Goal: Task Accomplishment & Management: Use online tool/utility

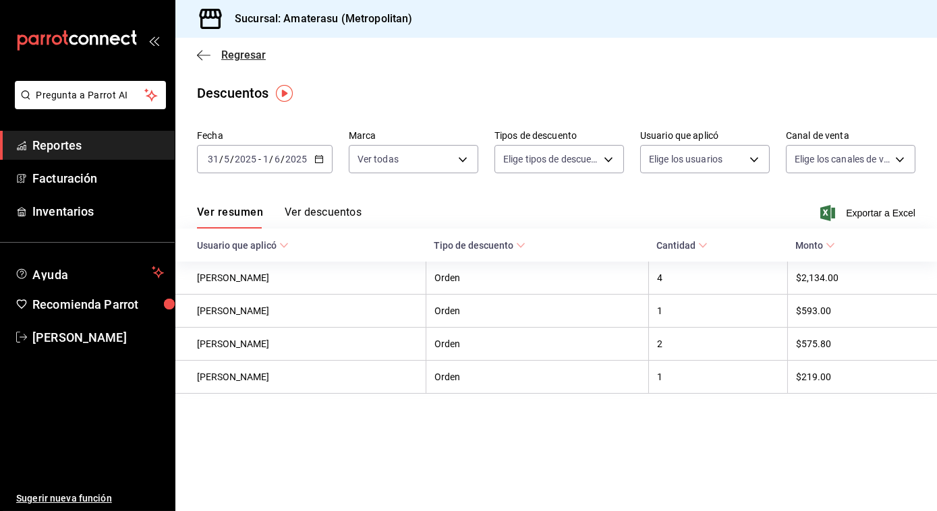
click at [199, 53] on icon "button" at bounding box center [199, 55] width 5 height 10
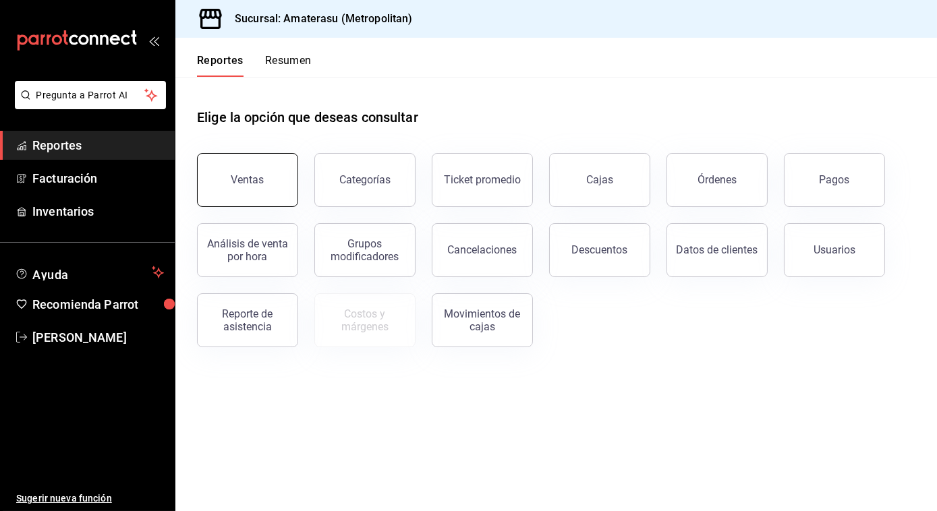
click at [224, 165] on button "Ventas" at bounding box center [247, 180] width 101 height 54
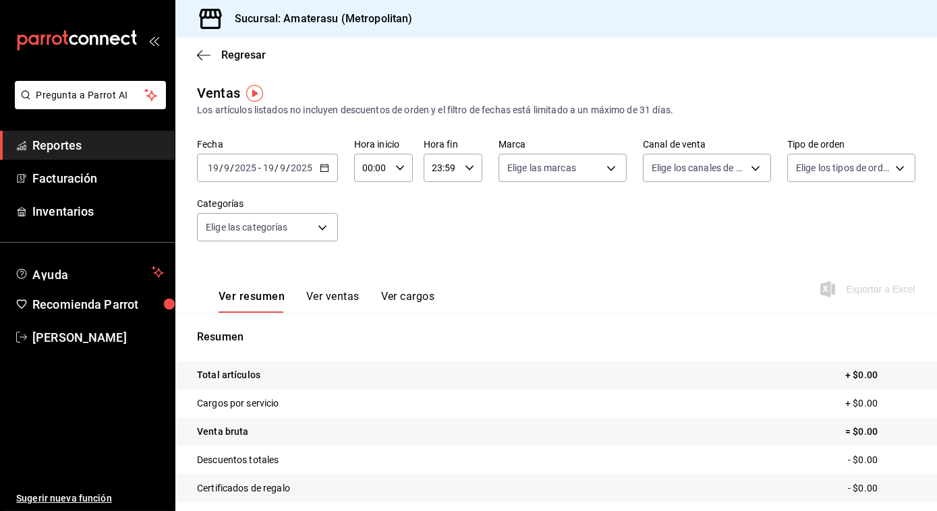
click at [322, 165] on \(Stroke\) "button" at bounding box center [324, 168] width 8 height 7
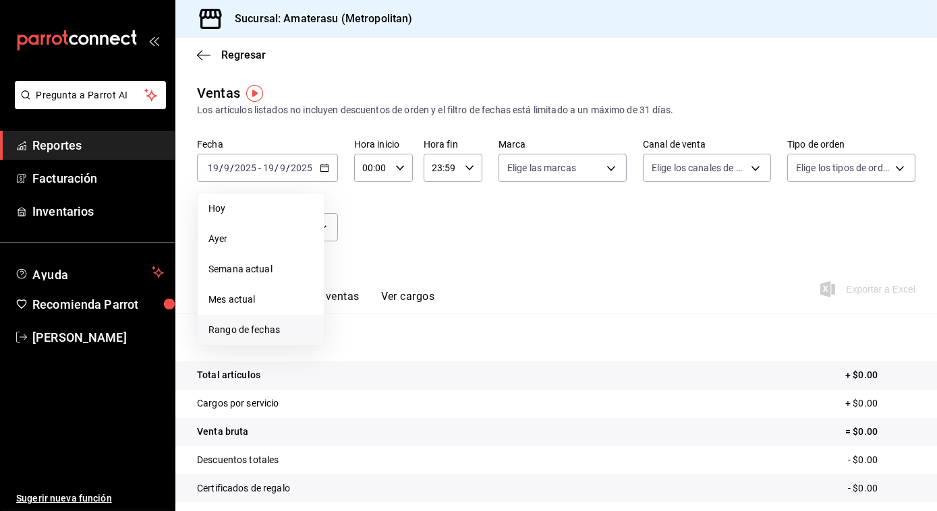
click at [243, 326] on span "Rango de fechas" at bounding box center [260, 330] width 105 height 14
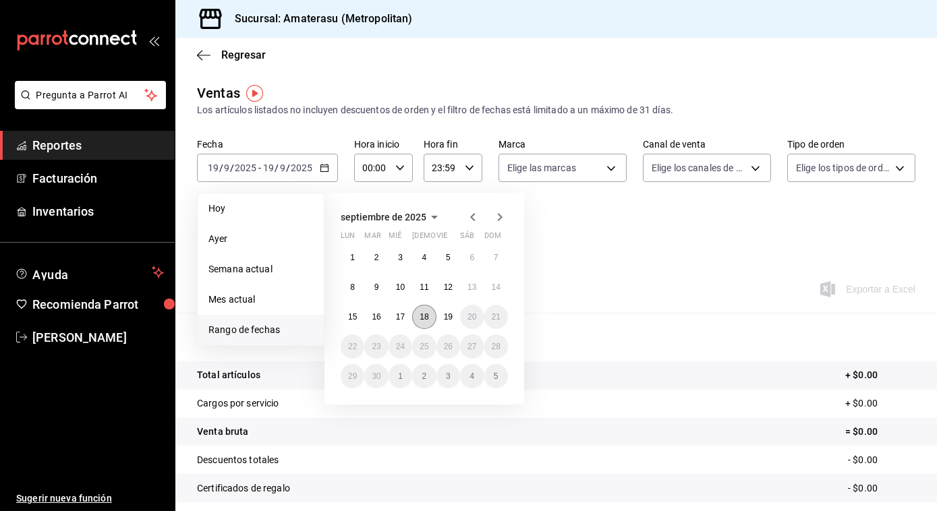
click at [424, 320] on abbr "18" at bounding box center [424, 316] width 9 height 9
click at [447, 320] on abbr "19" at bounding box center [448, 316] width 9 height 9
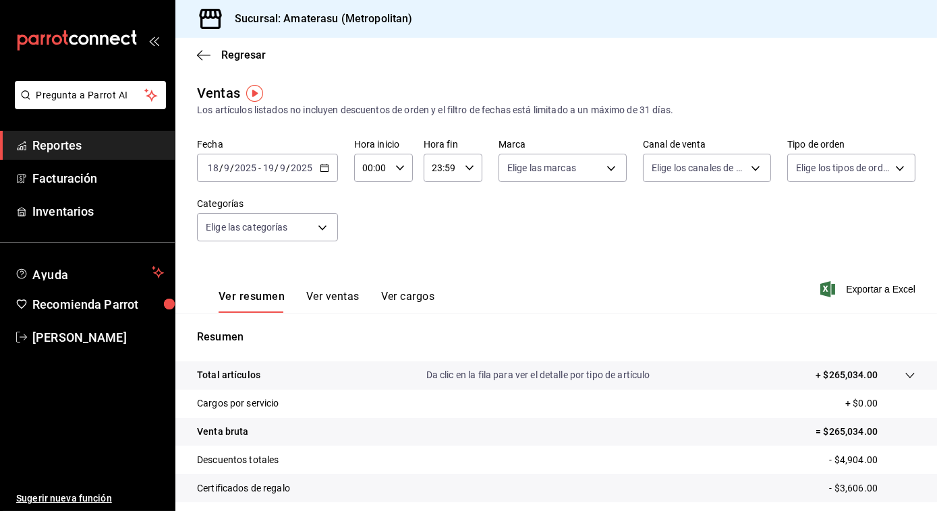
click at [396, 167] on \(Stroke\) "button" at bounding box center [400, 167] width 8 height 5
click at [364, 235] on span "05" at bounding box center [367, 235] width 7 height 11
type input "05:00"
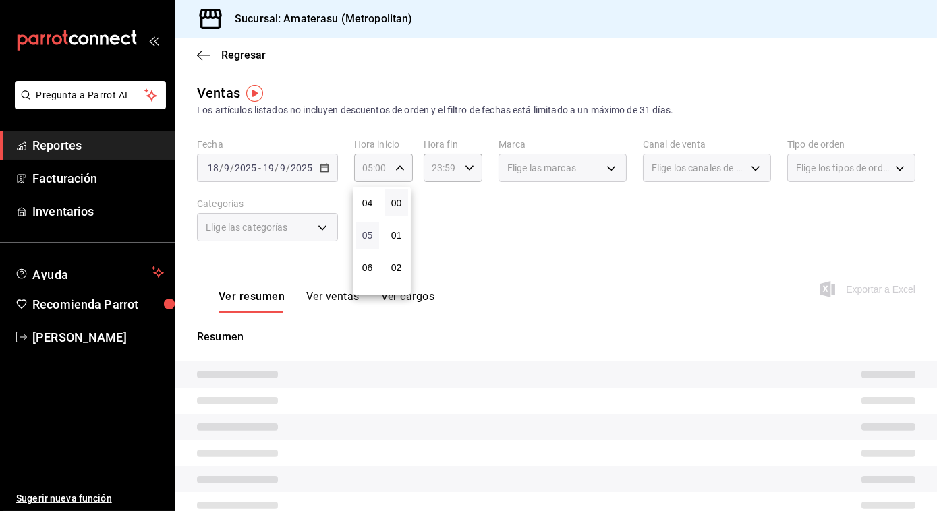
click at [364, 235] on span "05" at bounding box center [367, 235] width 7 height 11
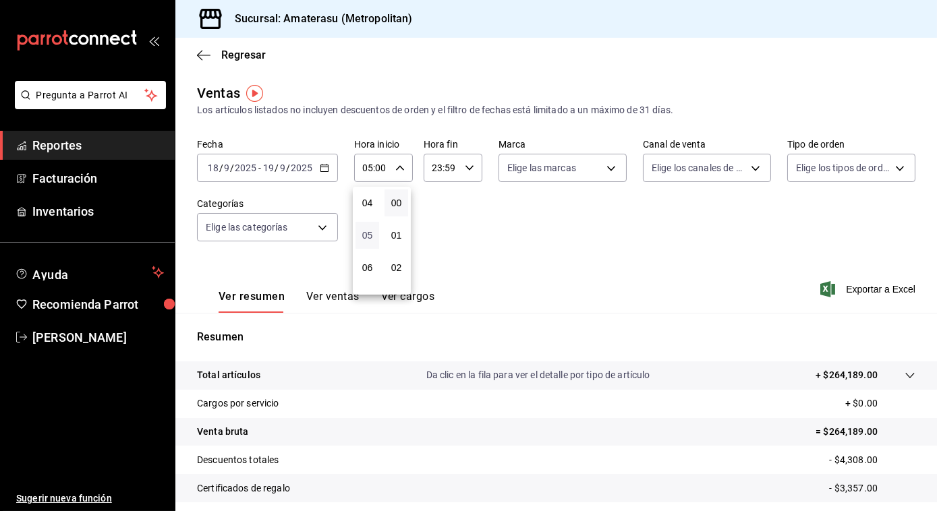
click at [370, 234] on span "05" at bounding box center [367, 235] width 7 height 11
click at [471, 235] on div at bounding box center [468, 255] width 937 height 511
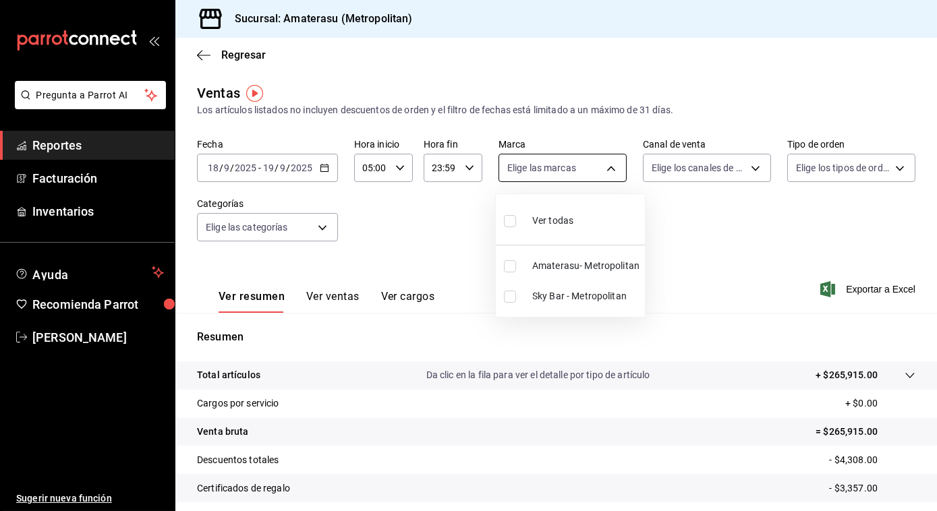
click at [605, 167] on body "Pregunta a Parrot AI Reportes Facturación Inventarios Ayuda Recomienda Parrot […" at bounding box center [468, 255] width 937 height 511
click at [509, 265] on input "checkbox" at bounding box center [510, 266] width 12 height 12
checkbox input "true"
type input "e4cd7fcb-d45b-43ae-a99f-ad4ccfcd9032"
click at [710, 270] on div at bounding box center [468, 255] width 937 height 511
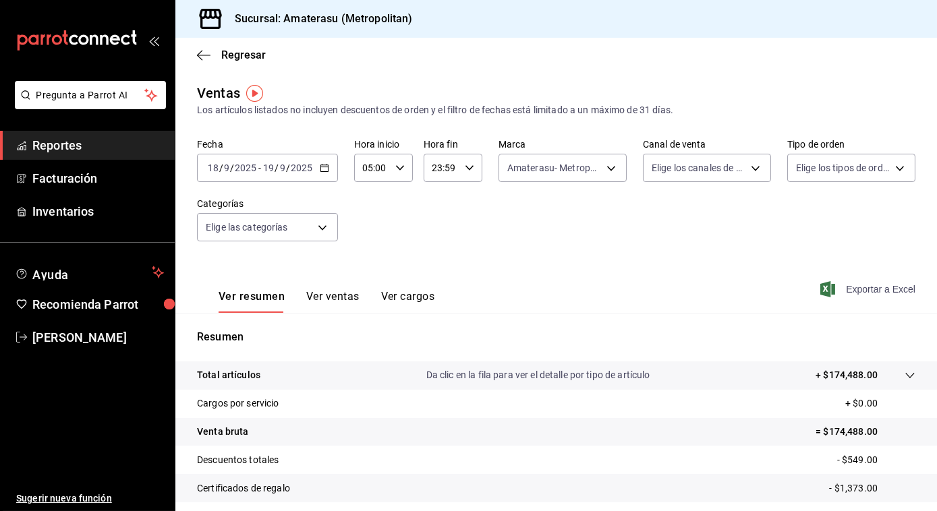
click at [863, 285] on span "Exportar a Excel" at bounding box center [869, 289] width 92 height 16
click at [197, 51] on icon "button" at bounding box center [203, 55] width 13 height 12
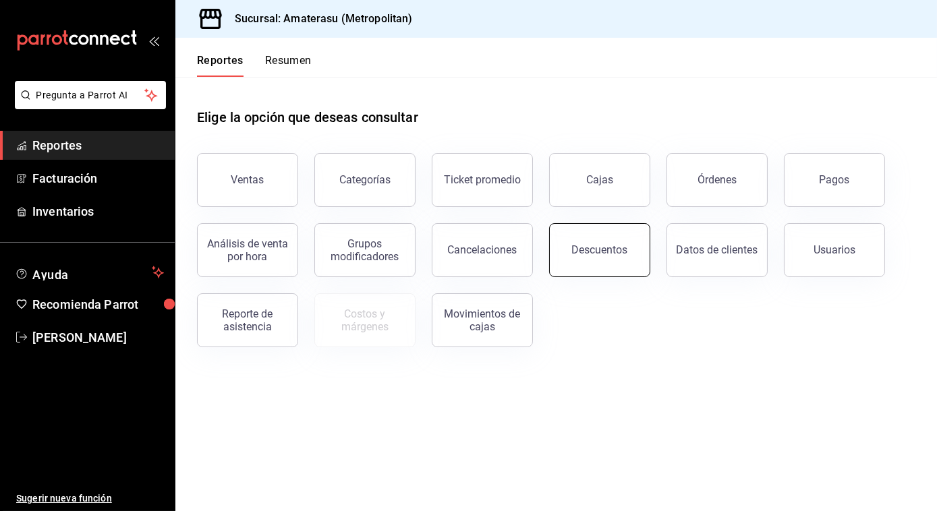
click at [593, 238] on button "Descuentos" at bounding box center [599, 250] width 101 height 54
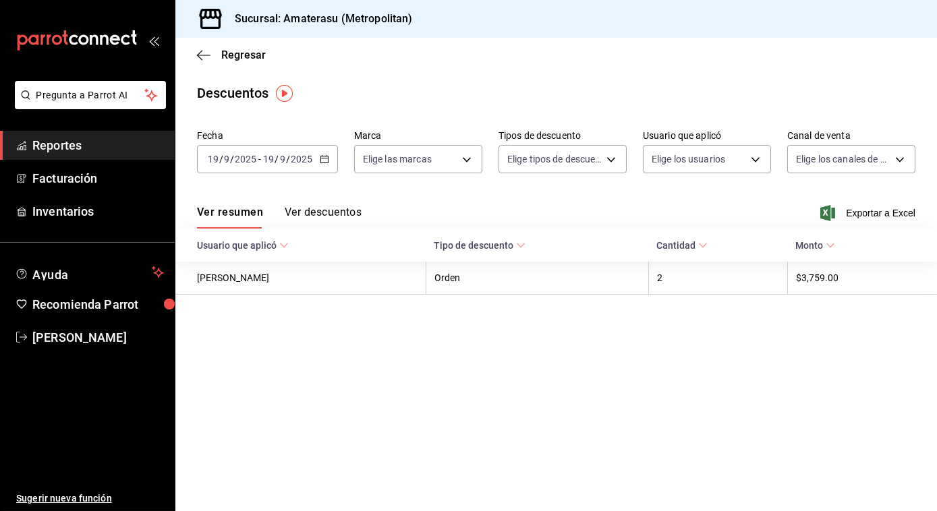
click at [324, 164] on icon "button" at bounding box center [324, 158] width 9 height 9
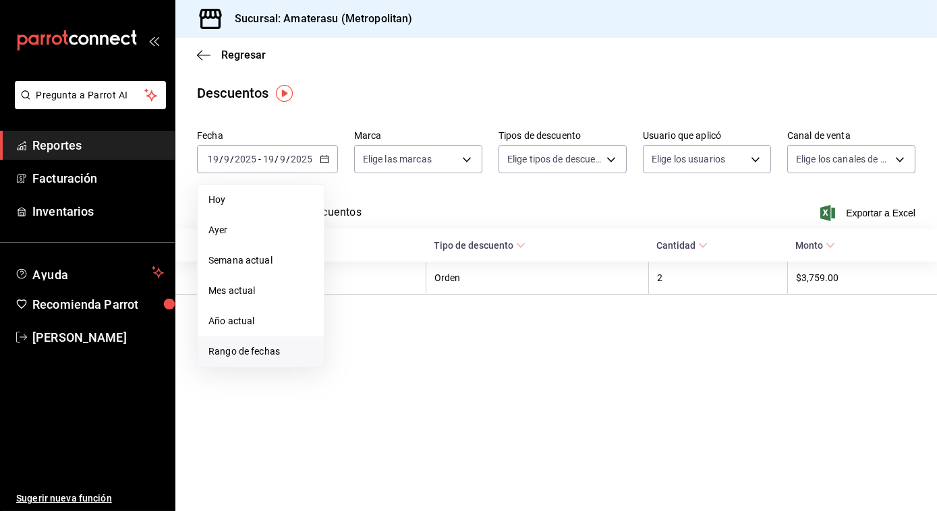
click at [233, 345] on span "Rango de fechas" at bounding box center [260, 352] width 105 height 14
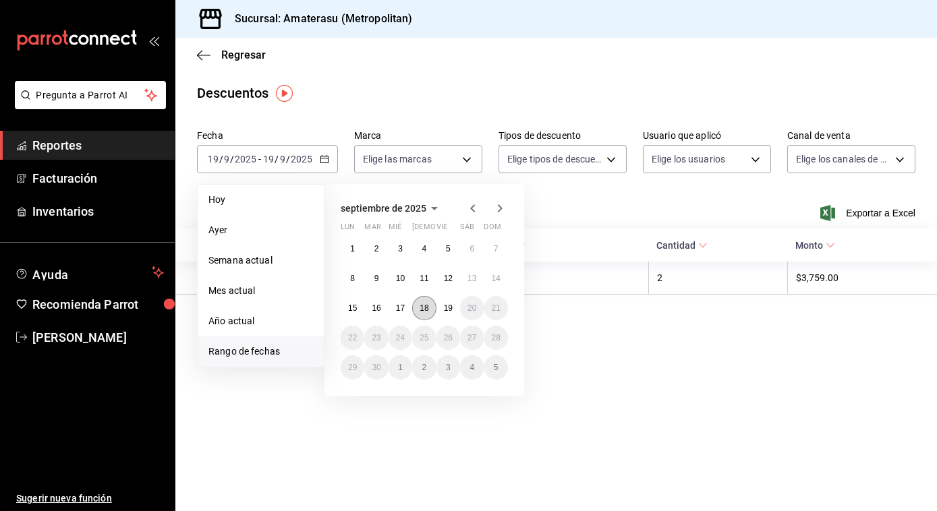
click at [428, 309] on abbr "18" at bounding box center [424, 308] width 9 height 9
click at [446, 314] on button "19" at bounding box center [448, 308] width 24 height 24
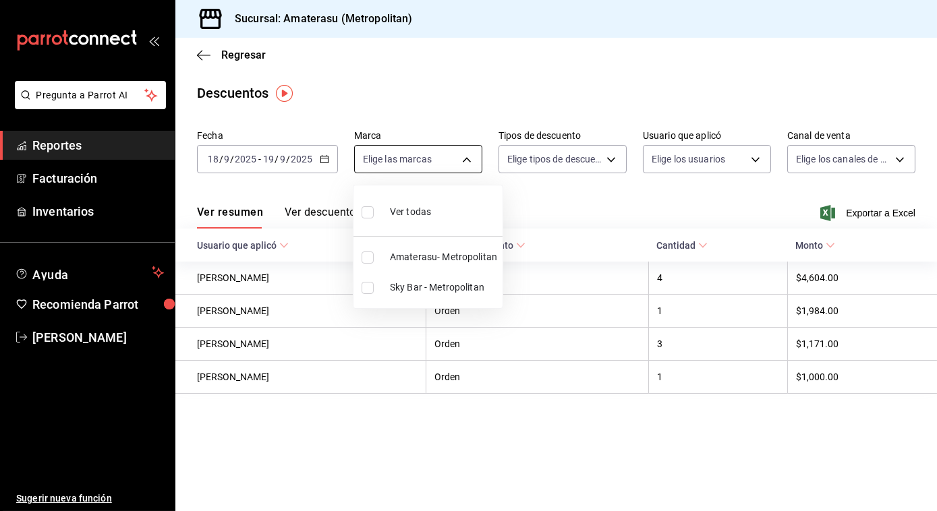
click at [466, 157] on body "Pregunta a Parrot AI Reportes Facturación Inventarios Ayuda Recomienda Parrot […" at bounding box center [468, 255] width 937 height 511
click at [365, 257] on input "checkbox" at bounding box center [368, 258] width 12 height 12
checkbox input "true"
type input "e4cd7fcb-d45b-43ae-a99f-ad4ccfcd9032"
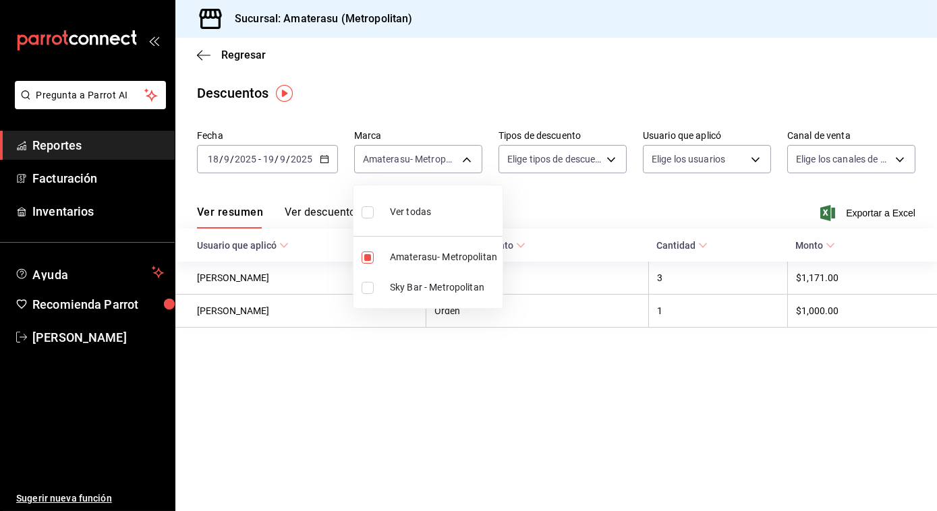
click at [721, 171] on div at bounding box center [468, 255] width 937 height 511
click at [892, 210] on span "Exportar a Excel" at bounding box center [869, 213] width 92 height 16
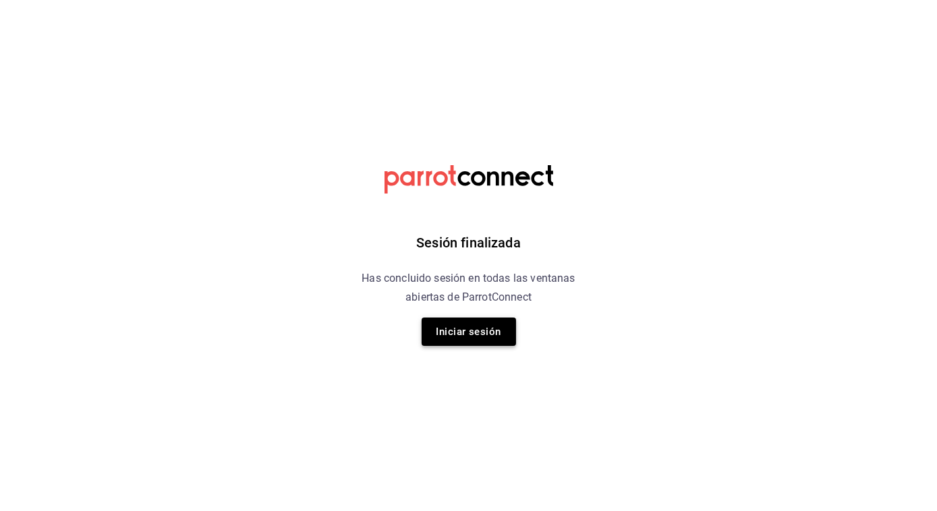
click at [474, 327] on button "Iniciar sesión" at bounding box center [469, 332] width 94 height 28
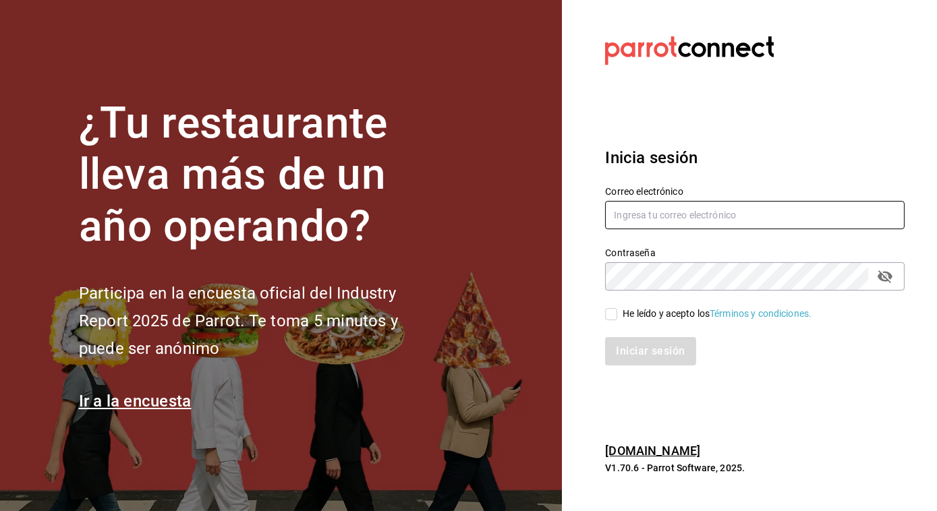
click at [647, 217] on input "text" at bounding box center [754, 215] width 299 height 28
type input "[PERSON_NAME][EMAIL_ADDRESS][PERSON_NAME][DOMAIN_NAME]"
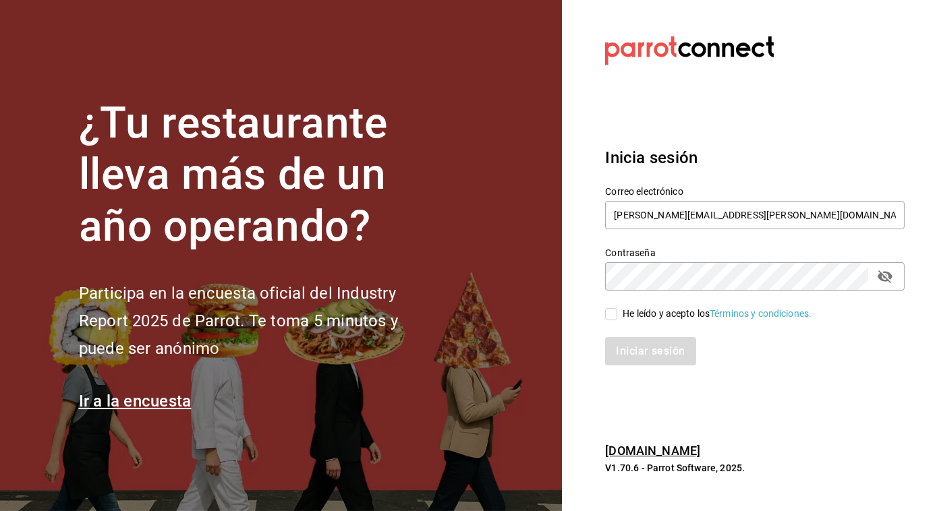
click at [616, 313] on input "He leído y acepto los Términos y condiciones." at bounding box center [611, 314] width 12 height 12
checkbox input "true"
click at [617, 359] on button "Iniciar sesión" at bounding box center [651, 351] width 92 height 28
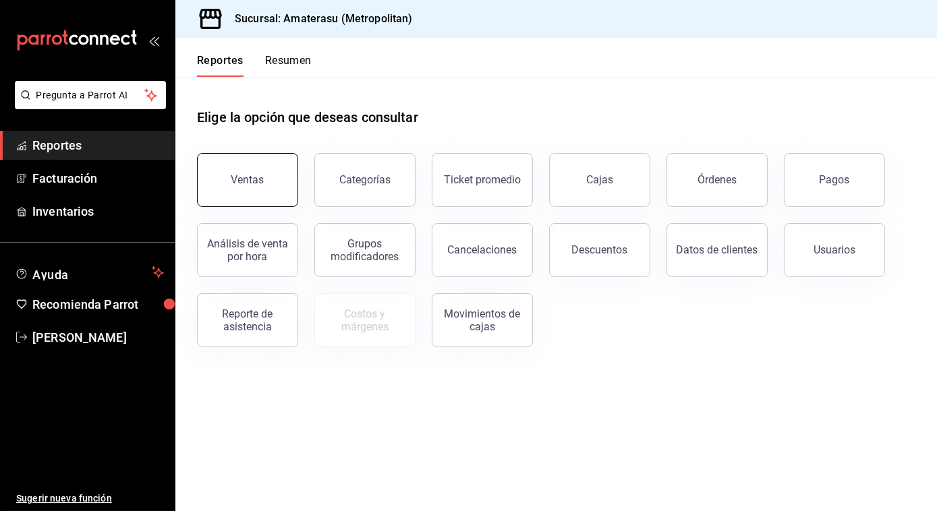
click at [243, 185] on div "Ventas" at bounding box center [247, 179] width 33 height 13
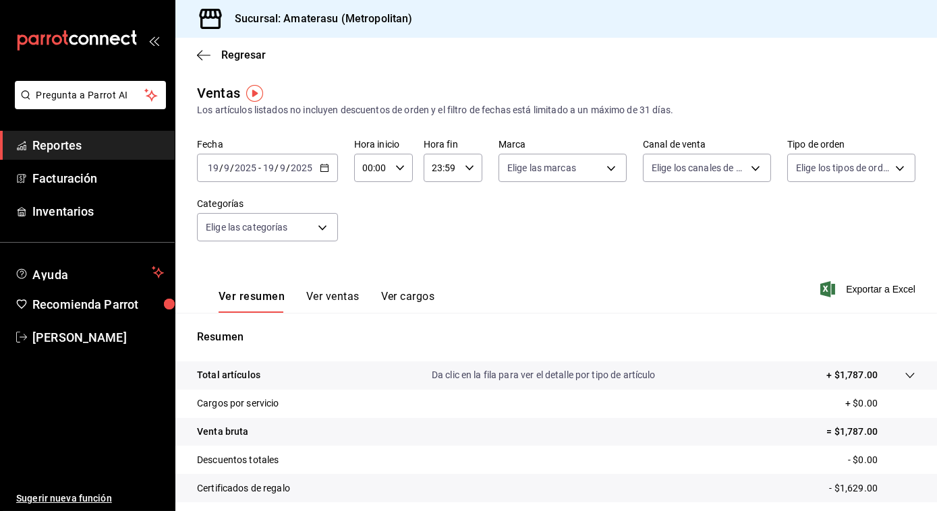
click at [325, 166] on icon "button" at bounding box center [324, 167] width 9 height 9
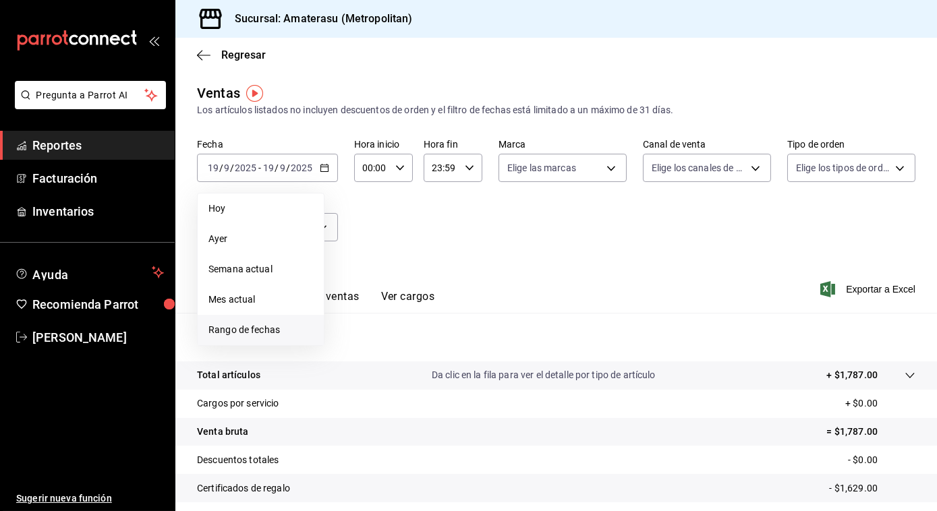
click at [244, 333] on span "Rango de fechas" at bounding box center [260, 330] width 105 height 14
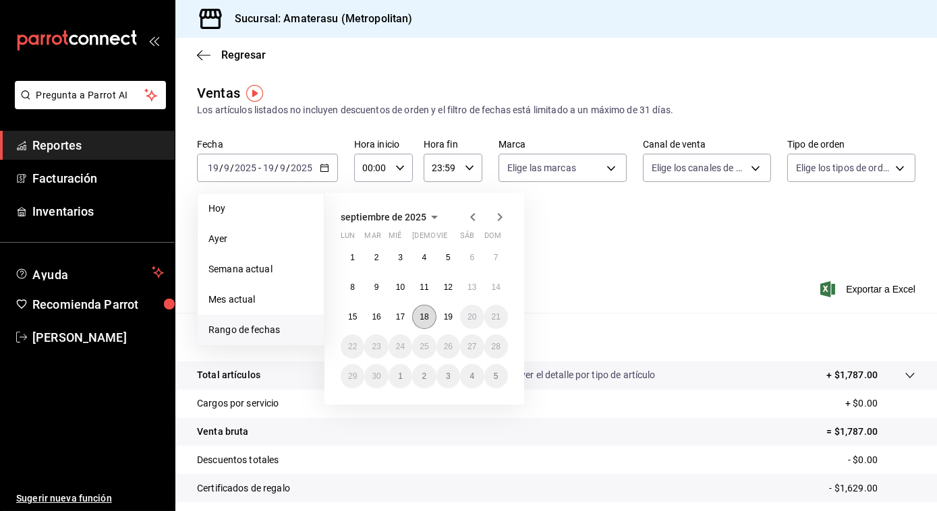
click at [425, 312] on button "18" at bounding box center [424, 317] width 24 height 24
click at [448, 318] on abbr "19" at bounding box center [448, 316] width 9 height 9
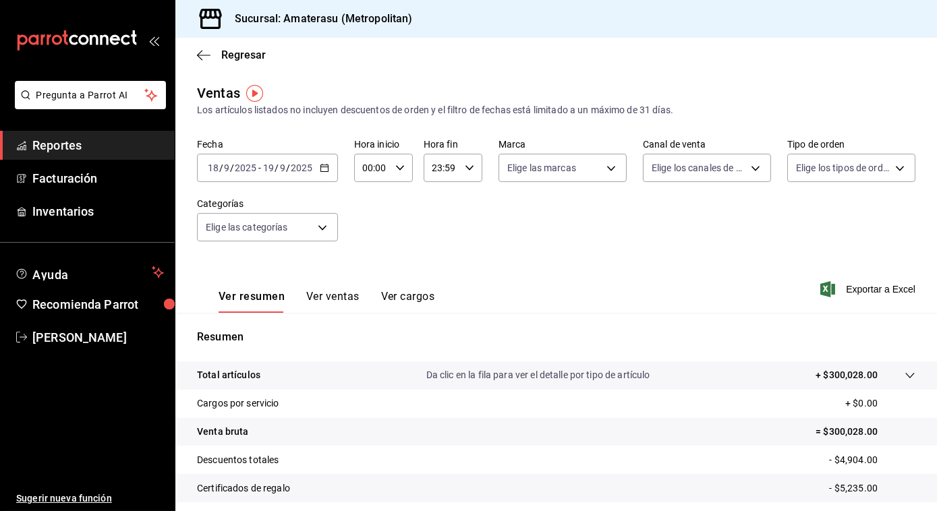
click at [392, 164] on div "00:00 Hora inicio" at bounding box center [383, 168] width 59 height 28
click at [357, 262] on button "05" at bounding box center [367, 271] width 24 height 27
type input "05:00"
click at [604, 190] on div at bounding box center [468, 255] width 937 height 511
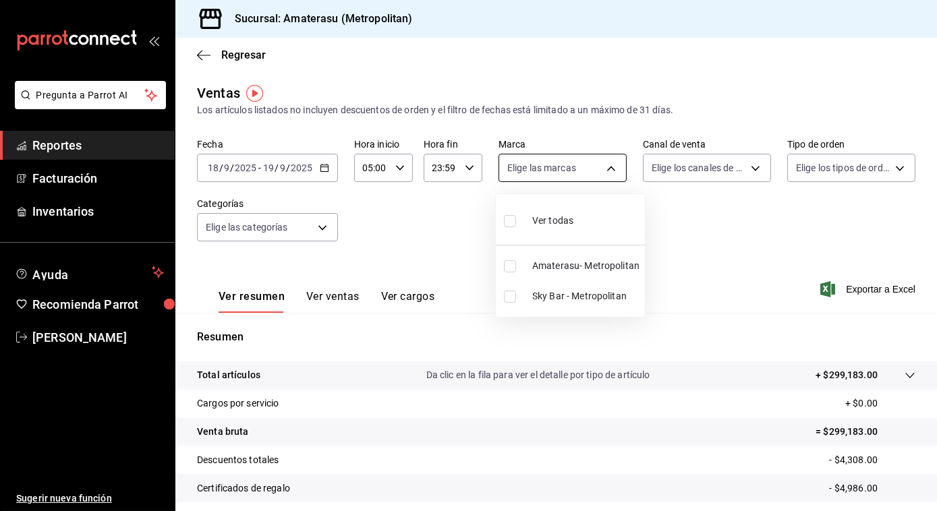
click at [606, 167] on body "Pregunta a Parrot AI Reportes Facturación Inventarios Ayuda Recomienda Parrot J…" at bounding box center [468, 255] width 937 height 511
click at [513, 221] on input "checkbox" at bounding box center [510, 221] width 12 height 12
checkbox input "true"
type input "e4cd7fcb-d45b-43ae-a99f-ad4ccfcd9032,f3afaab8-8c3d-4e49-a299-af9bdf6027b2"
checkbox input "true"
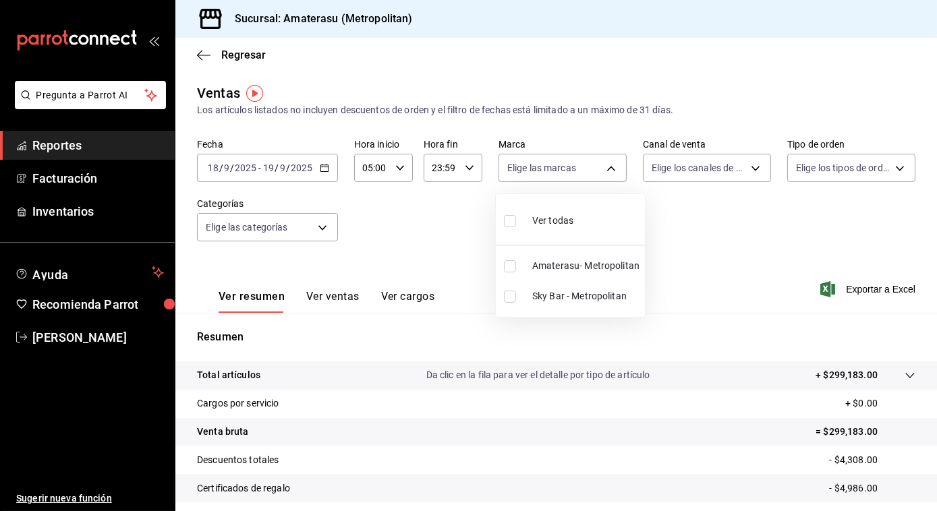
checkbox input "true"
click at [705, 281] on div at bounding box center [468, 255] width 937 height 511
click at [859, 287] on span "Exportar a Excel" at bounding box center [869, 289] width 92 height 16
click at [201, 53] on icon "button" at bounding box center [203, 55] width 13 height 12
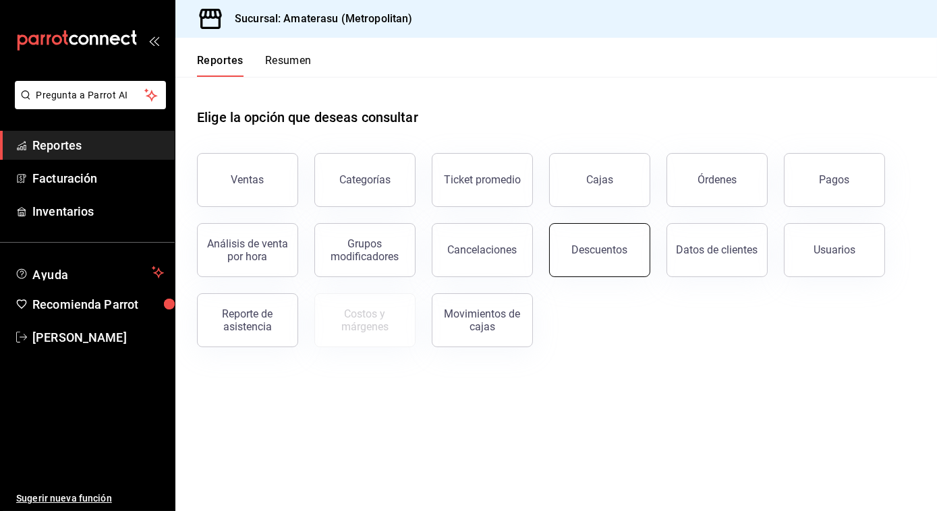
click at [592, 251] on div "Descuentos" at bounding box center [600, 249] width 56 height 13
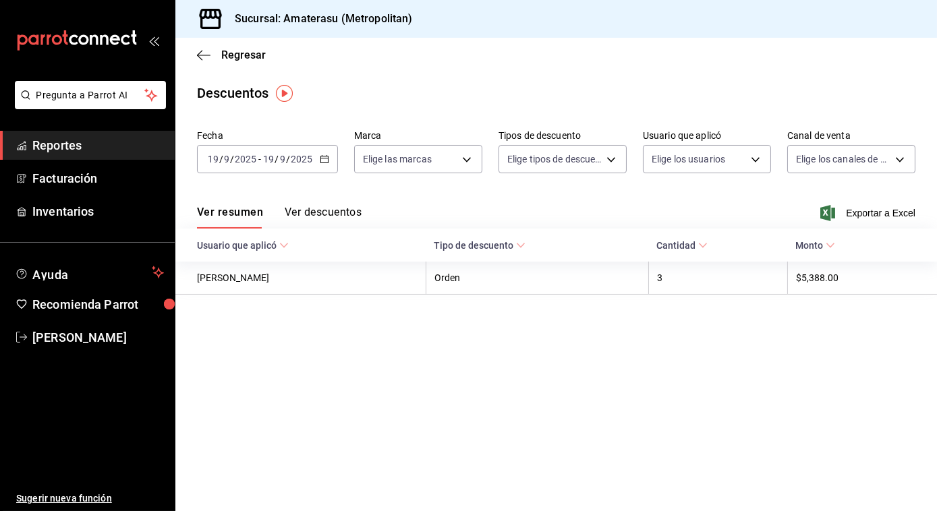
click at [324, 165] on div "2025-09-19 19 / 9 / 2025 - 2025-09-19 19 / 9 / 2025" at bounding box center [267, 159] width 141 height 28
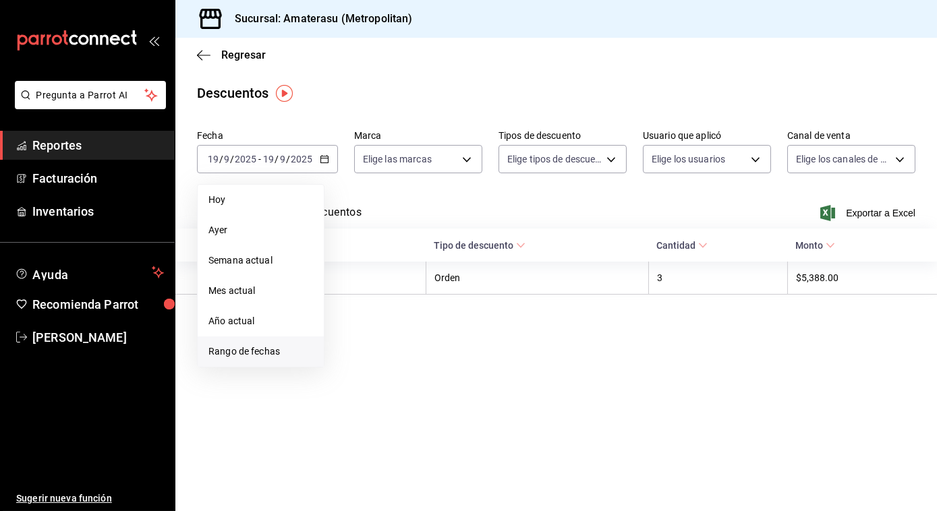
click at [278, 353] on span "Rango de fechas" at bounding box center [260, 352] width 105 height 14
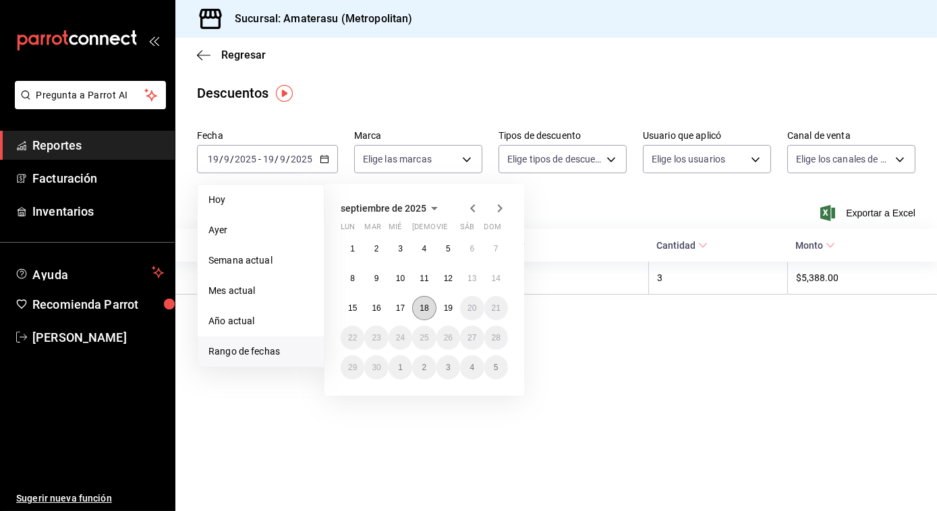
click at [428, 316] on button "18" at bounding box center [424, 308] width 24 height 24
click at [454, 316] on button "19" at bounding box center [448, 308] width 24 height 24
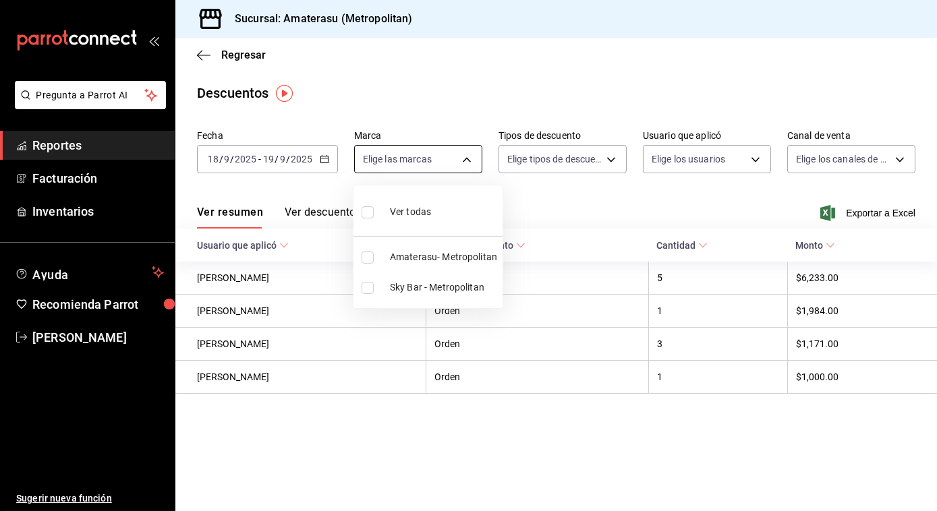
click at [465, 164] on body "Pregunta a Parrot AI Reportes Facturación Inventarios Ayuda Recomienda Parrot J…" at bounding box center [468, 255] width 937 height 511
click at [369, 206] on input "checkbox" at bounding box center [368, 212] width 12 height 12
checkbox input "true"
type input "e4cd7fcb-d45b-43ae-a99f-ad4ccfcd9032,f3afaab8-8c3d-4e49-a299-af9bdf6027b2"
checkbox input "true"
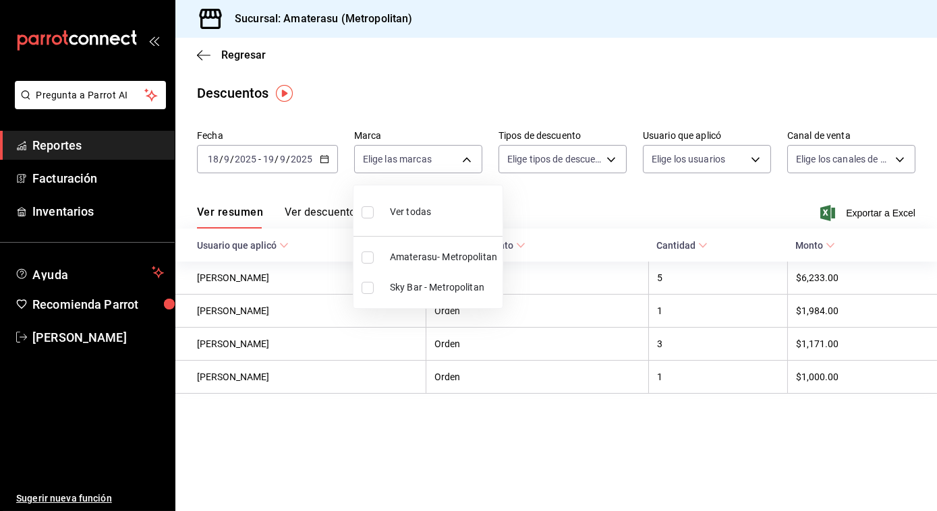
checkbox input "true"
click at [894, 210] on div at bounding box center [468, 255] width 937 height 511
click at [894, 210] on span "Exportar a Excel" at bounding box center [869, 213] width 92 height 16
